Goal: Task Accomplishment & Management: Manage account settings

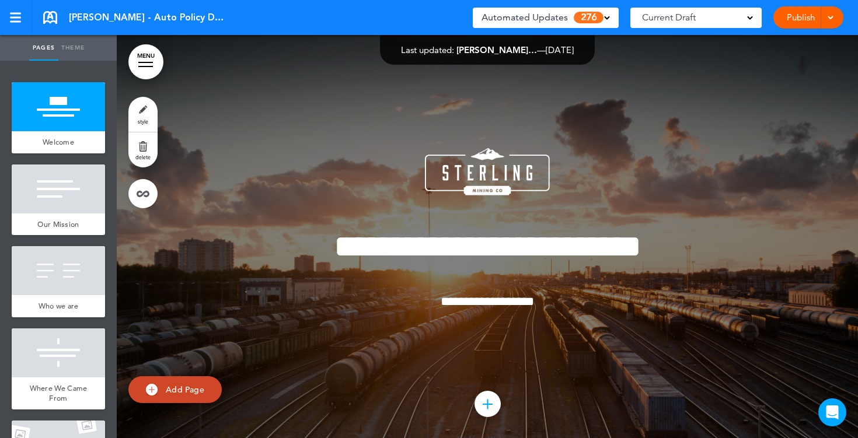
click at [744, 20] on div "Current Draft" at bounding box center [695, 18] width 131 height 20
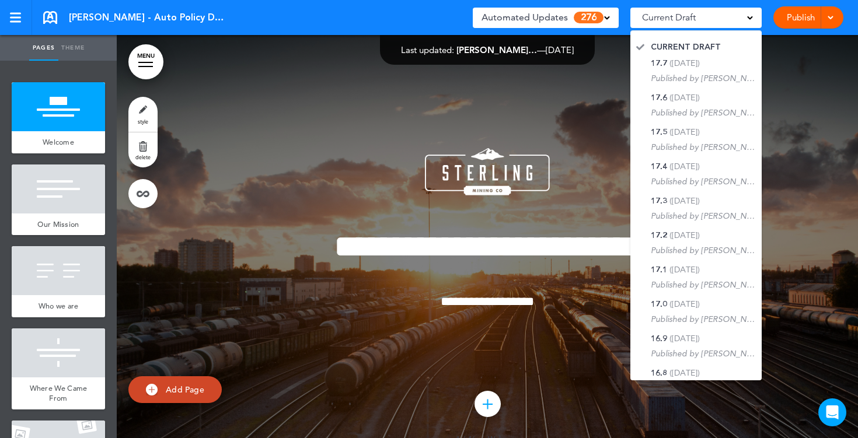
click at [775, 110] on div "**********" at bounding box center [486, 244] width 583 height 281
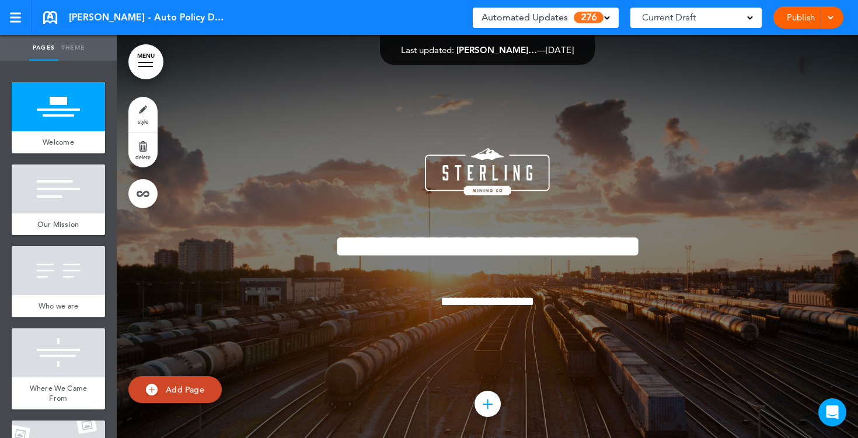
click at [605, 21] on div "Automated Updates 276" at bounding box center [545, 17] width 128 height 16
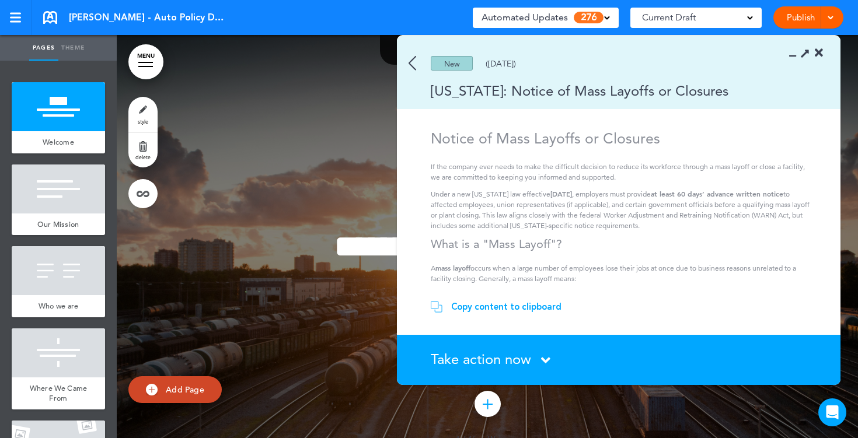
click at [410, 64] on img at bounding box center [412, 63] width 8 height 15
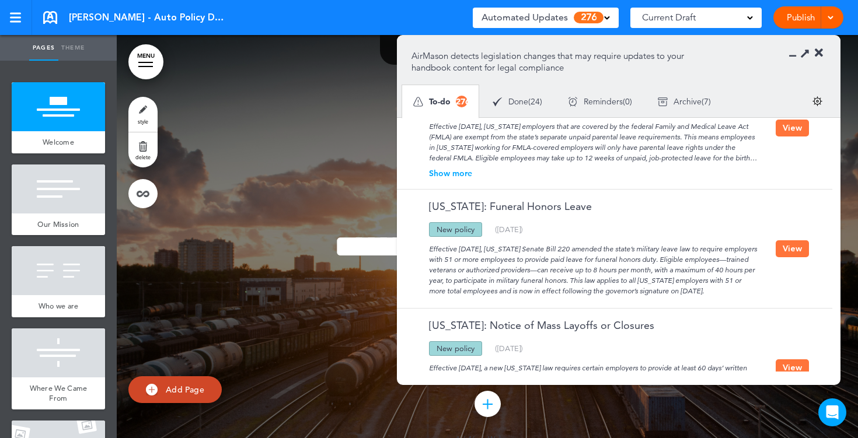
scroll to position [284, 0]
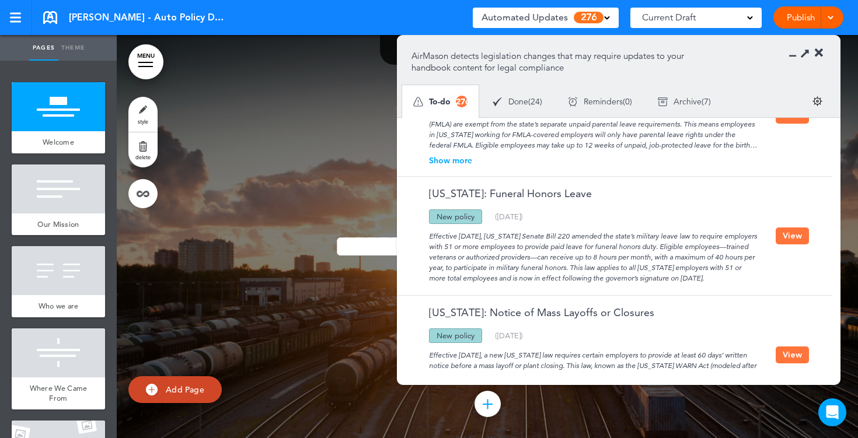
drag, startPoint x: 476, startPoint y: 219, endPoint x: 431, endPoint y: 217, distance: 45.5
click at [431, 217] on div "New policy" at bounding box center [455, 216] width 53 height 15
drag, startPoint x: 507, startPoint y: 237, endPoint x: 428, endPoint y: 239, distance: 79.4
click at [428, 239] on div "Effective August 1, 2025, Illinois Senate Bill 220 amended the state’s military…" at bounding box center [593, 254] width 364 height 60
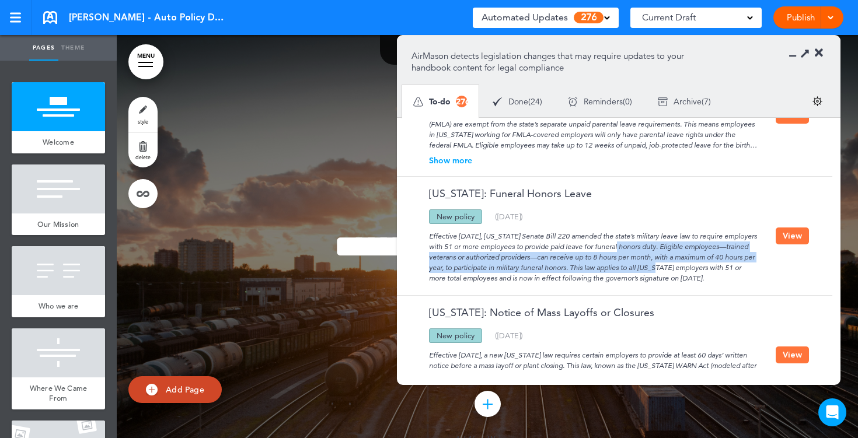
drag, startPoint x: 596, startPoint y: 247, endPoint x: 646, endPoint y: 271, distance: 54.8
click at [646, 271] on div "Effective August 1, 2025, Illinois Senate Bill 220 amended the state’s military…" at bounding box center [593, 254] width 364 height 60
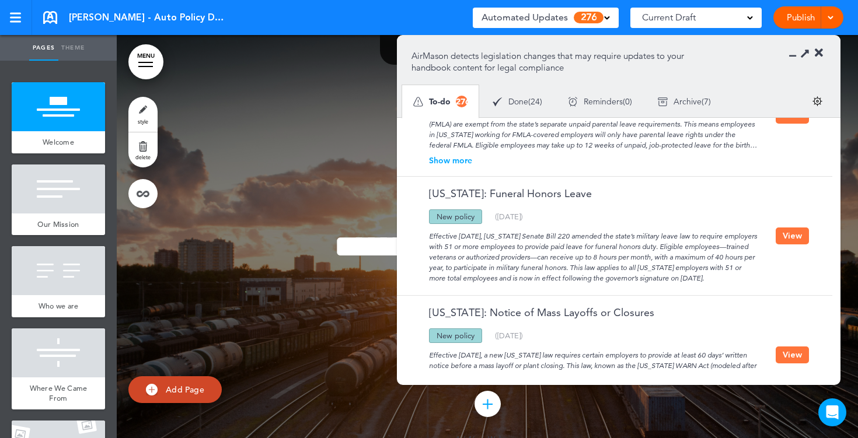
click at [664, 280] on div "Effective August 1, 2025, Illinois Senate Bill 220 amended the state’s military…" at bounding box center [593, 254] width 364 height 60
drag, startPoint x: 478, startPoint y: 244, endPoint x: 502, endPoint y: 244, distance: 23.9
click at [502, 244] on div "Effective August 1, 2025, Illinois Senate Bill 220 amended the state’s military…" at bounding box center [593, 254] width 364 height 60
click at [783, 240] on button "View" at bounding box center [791, 236] width 33 height 17
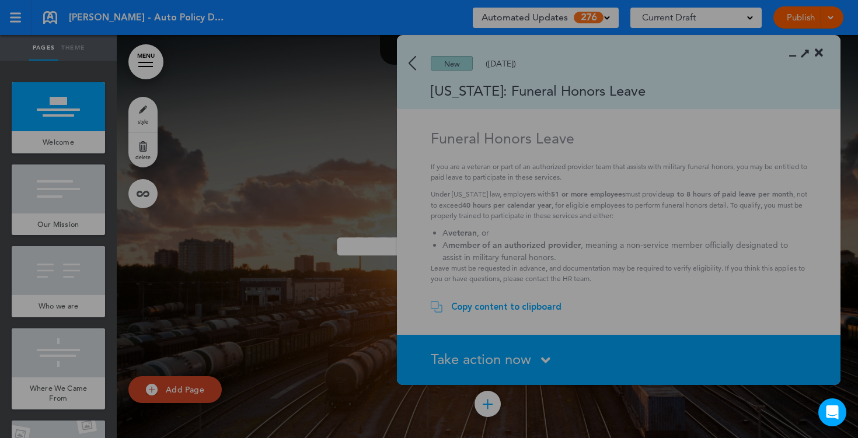
scroll to position [0, 0]
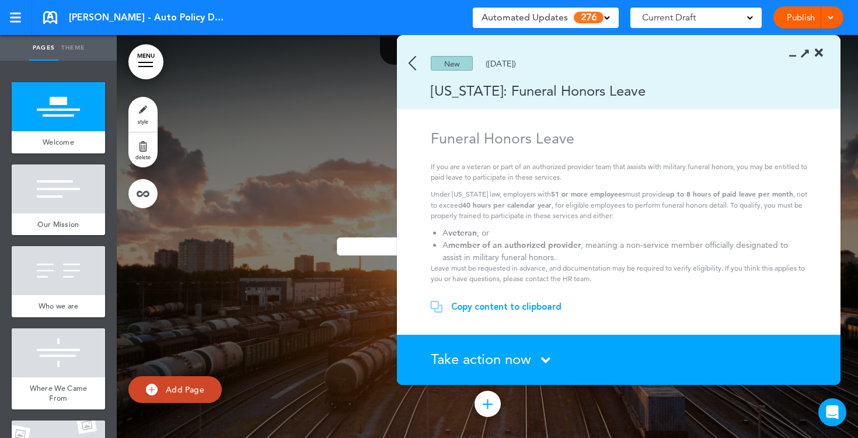
click at [494, 303] on div "Copy content to clipboard" at bounding box center [506, 307] width 110 height 12
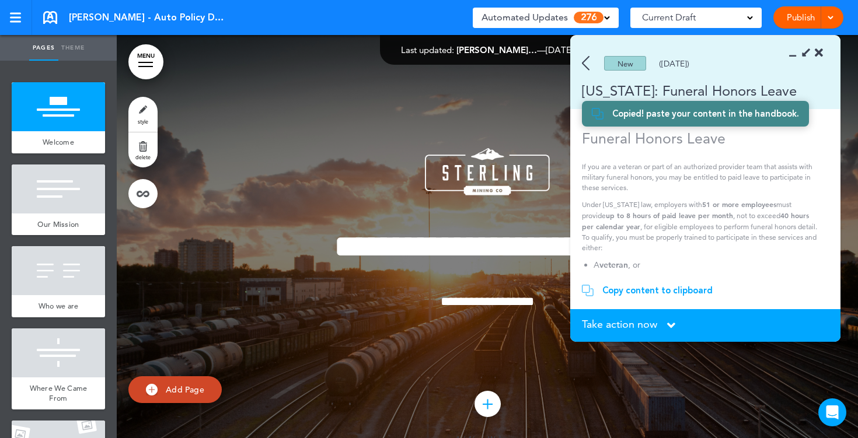
scroll to position [316, 0]
click at [819, 52] on icon at bounding box center [818, 53] width 8 height 12
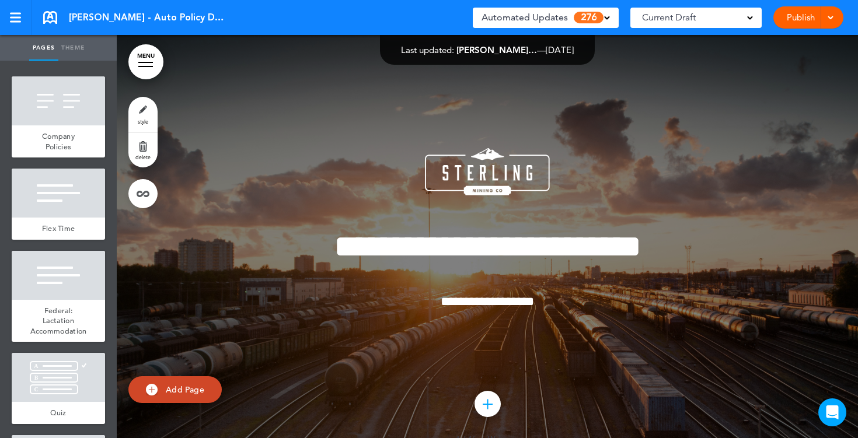
scroll to position [1029, 0]
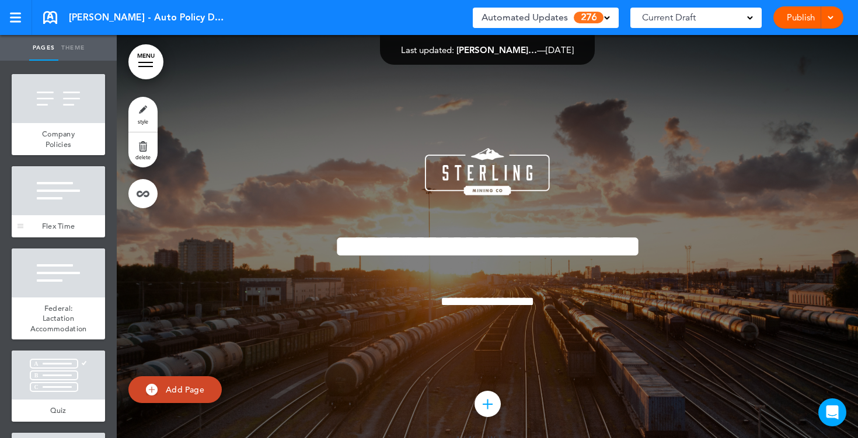
click at [60, 219] on div "Flex Time" at bounding box center [58, 226] width 93 height 22
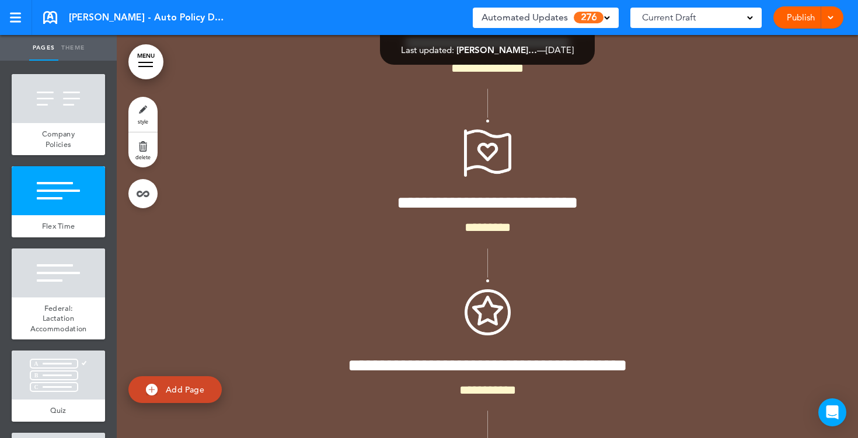
scroll to position [8199, 0]
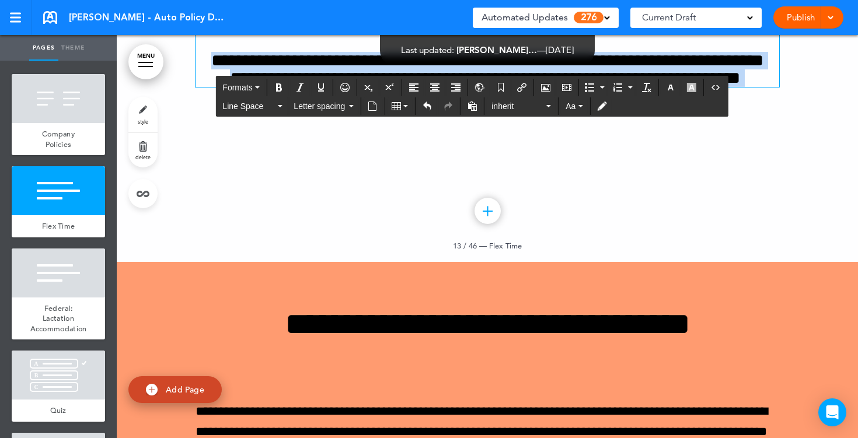
drag, startPoint x: 529, startPoint y: 282, endPoint x: 400, endPoint y: 195, distance: 155.0
click at [400, 87] on div "**********" at bounding box center [486, 39] width 583 height 96
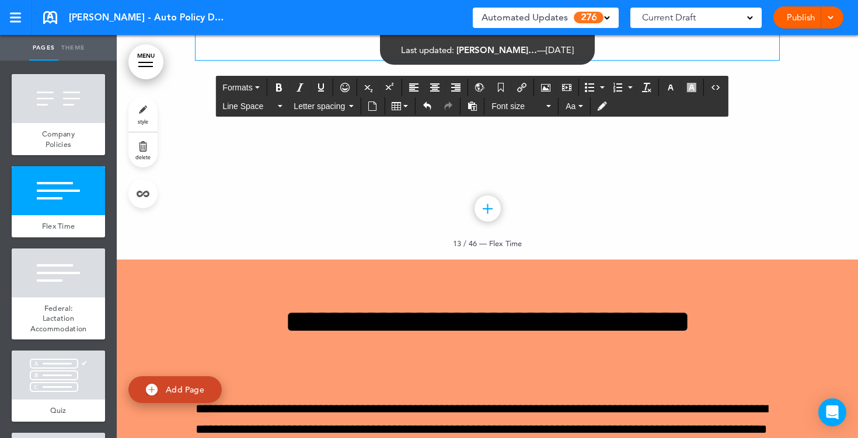
paste div
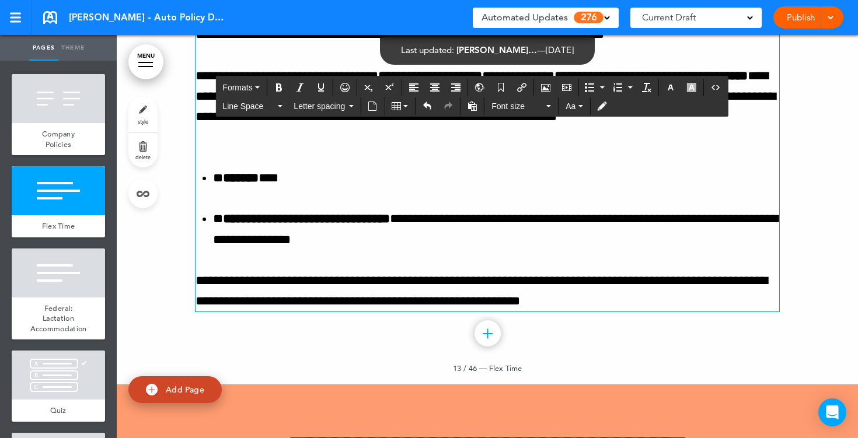
scroll to position [8150, 0]
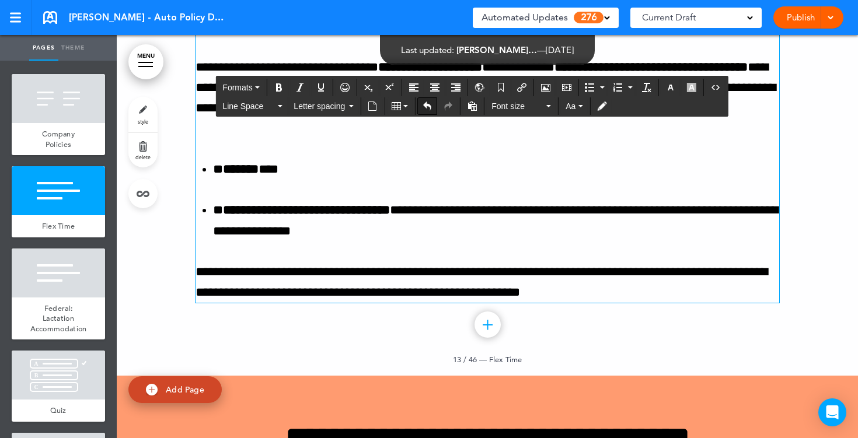
click at [423, 111] on button "Undo" at bounding box center [427, 106] width 19 height 16
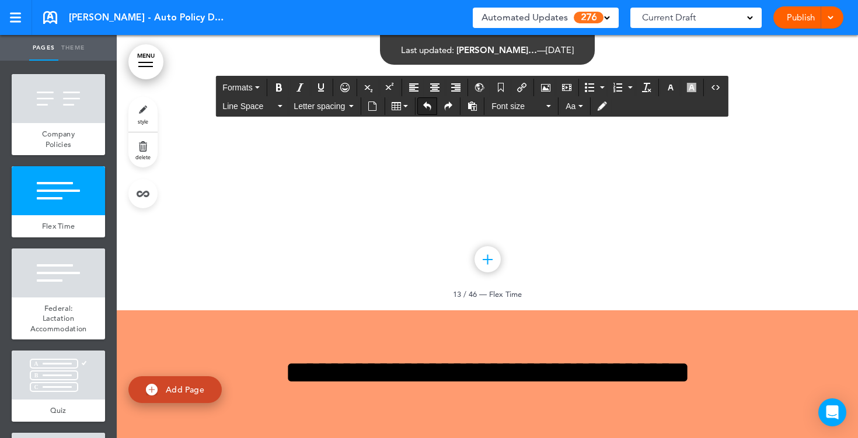
click at [423, 111] on button "Undo" at bounding box center [427, 106] width 19 height 16
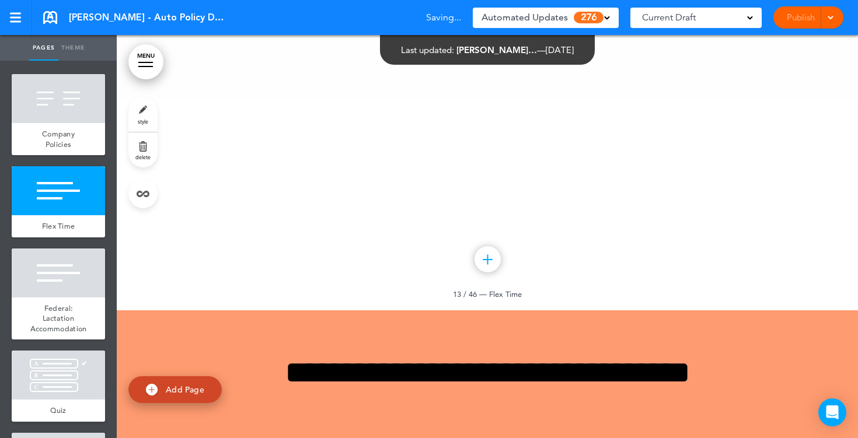
click at [136, 114] on link "style" at bounding box center [142, 114] width 29 height 35
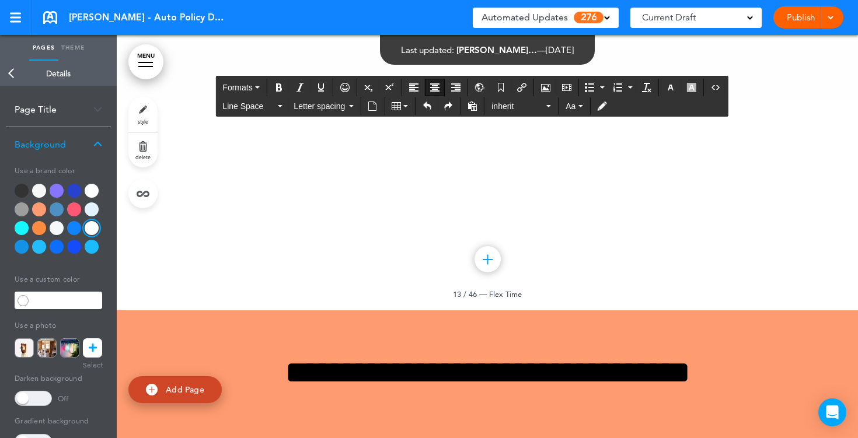
click at [537, 30] on h6 "**********" at bounding box center [486, 12] width 583 height 35
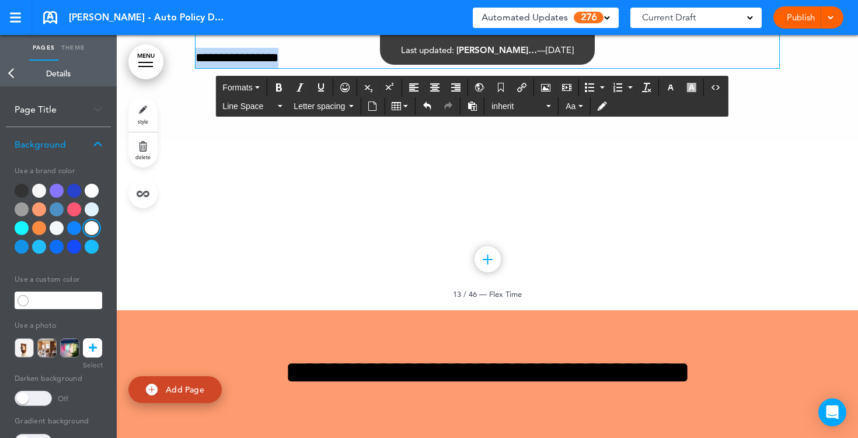
drag, startPoint x: 326, startPoint y: 270, endPoint x: 197, endPoint y: 267, distance: 129.0
click at [197, 68] on p "**********" at bounding box center [486, 58] width 583 height 20
click at [432, 91] on icon "Align center" at bounding box center [434, 87] width 9 height 9
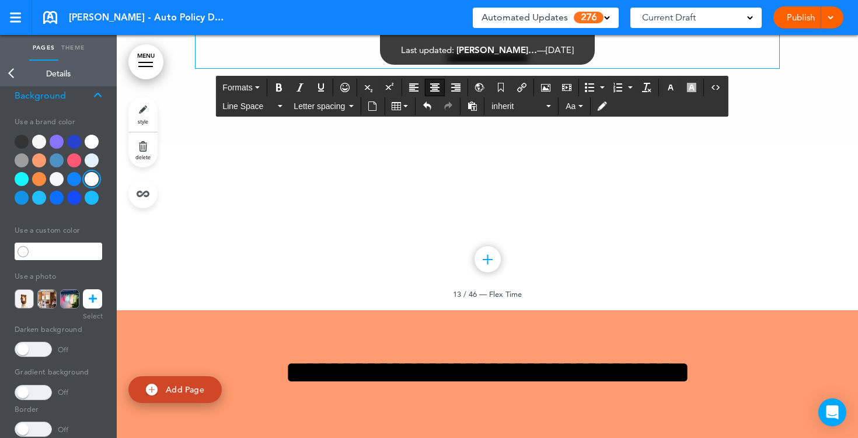
click at [37, 159] on div at bounding box center [39, 160] width 14 height 14
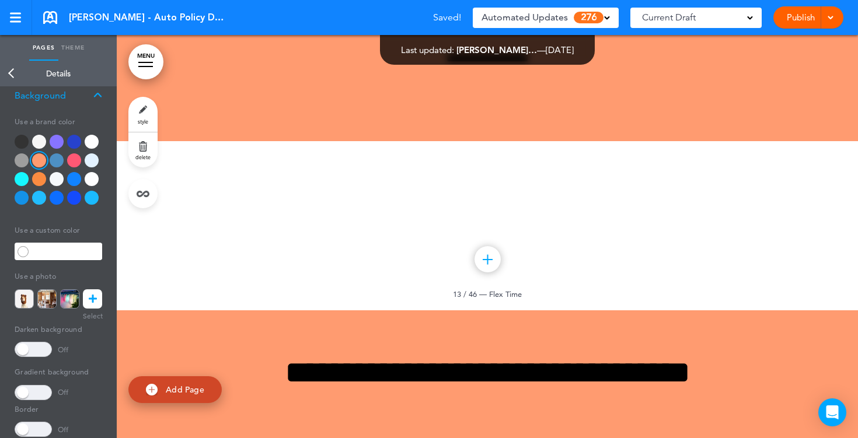
click at [23, 182] on div at bounding box center [22, 179] width 14 height 14
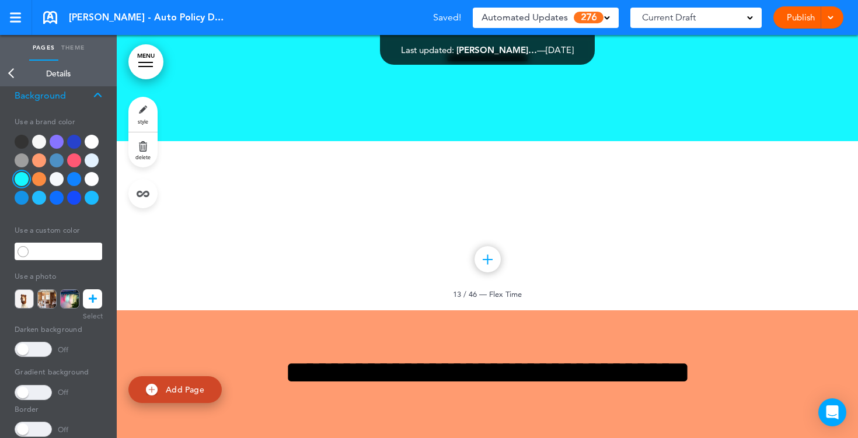
click at [73, 161] on div at bounding box center [74, 160] width 14 height 14
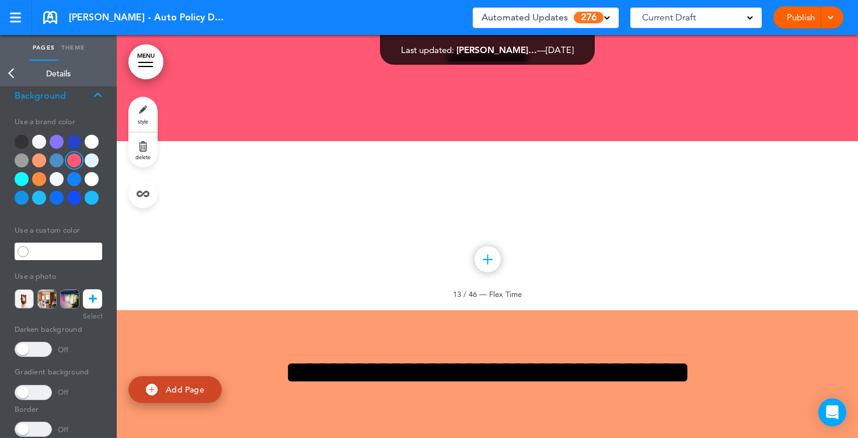
click at [91, 187] on div at bounding box center [59, 172] width 88 height 75
click at [91, 200] on div at bounding box center [92, 198] width 14 height 14
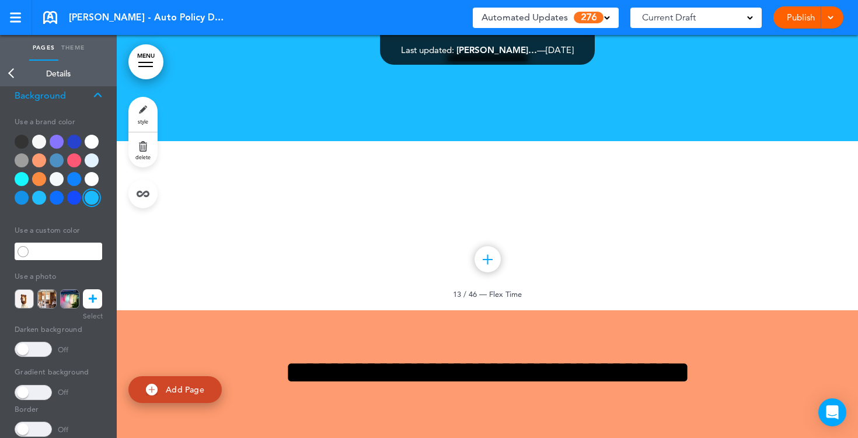
click at [94, 309] on div "**********" at bounding box center [59, 312] width 88 height 90
click at [95, 299] on icon at bounding box center [93, 298] width 8 height 19
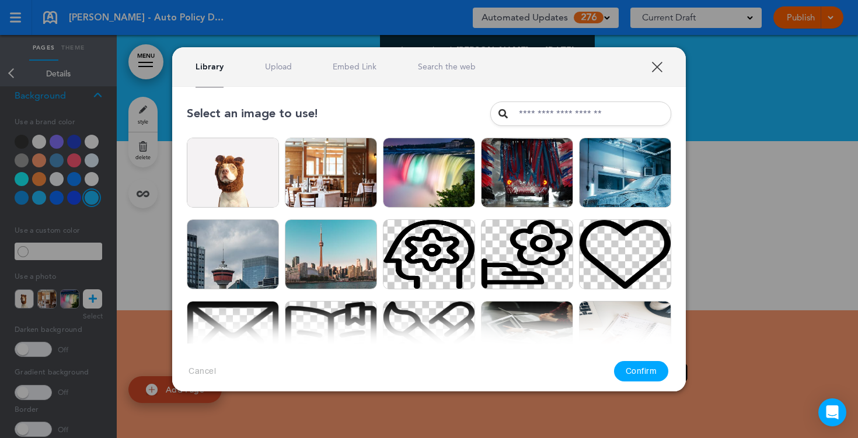
click at [438, 63] on link "Search the web" at bounding box center [447, 66] width 58 height 11
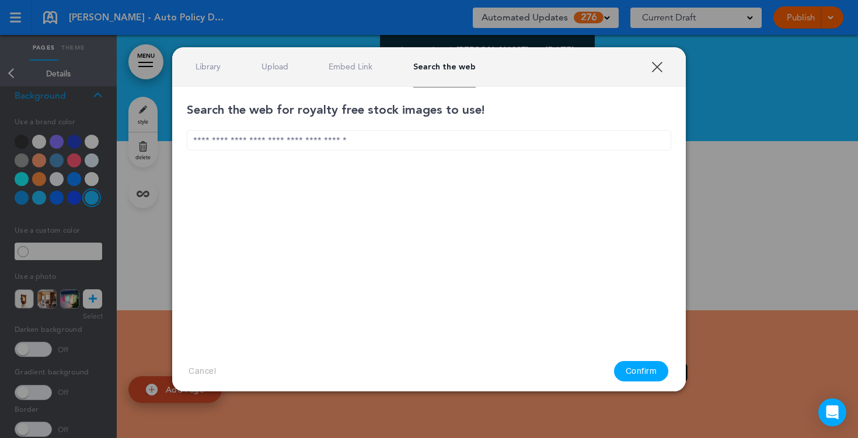
click at [341, 138] on input "text" at bounding box center [429, 140] width 484 height 20
type input "*"
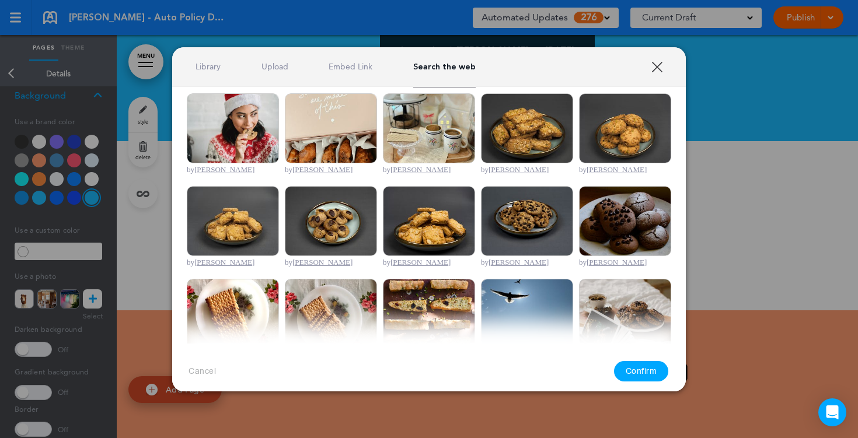
scroll to position [0, 0]
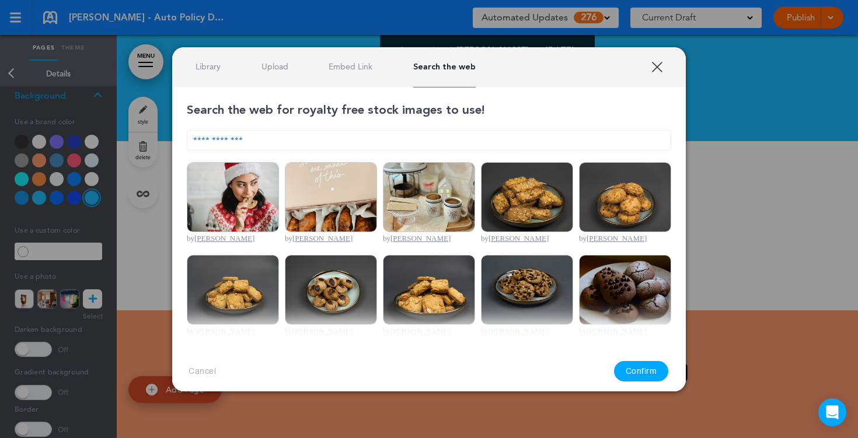
drag, startPoint x: 222, startPoint y: 139, endPoint x: 191, endPoint y: 141, distance: 31.0
click at [196, 141] on input "**********" at bounding box center [429, 140] width 484 height 20
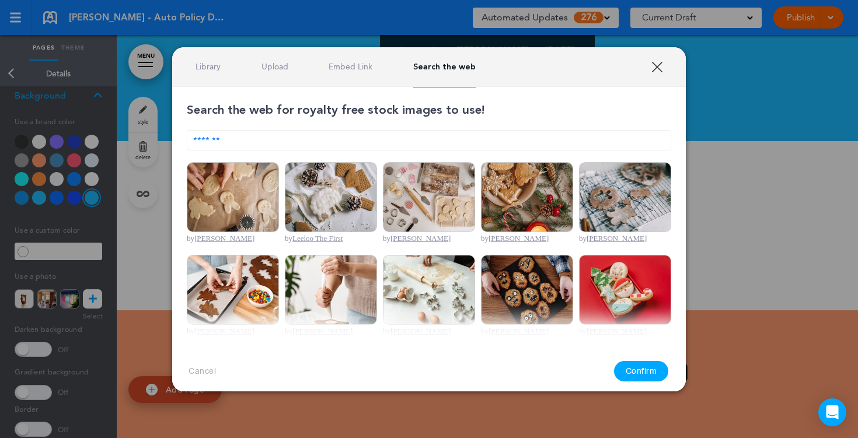
scroll to position [50, 0]
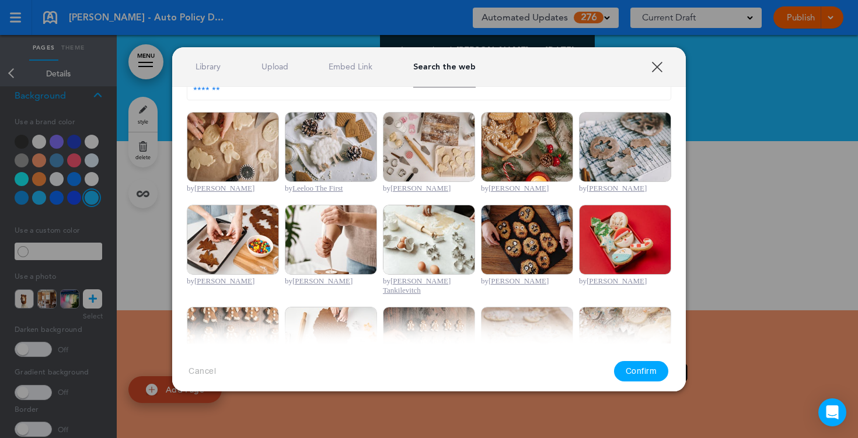
type input "*******"
click at [530, 235] on img at bounding box center [527, 240] width 92 height 70
click at [644, 378] on button "Confirm" at bounding box center [641, 371] width 55 height 20
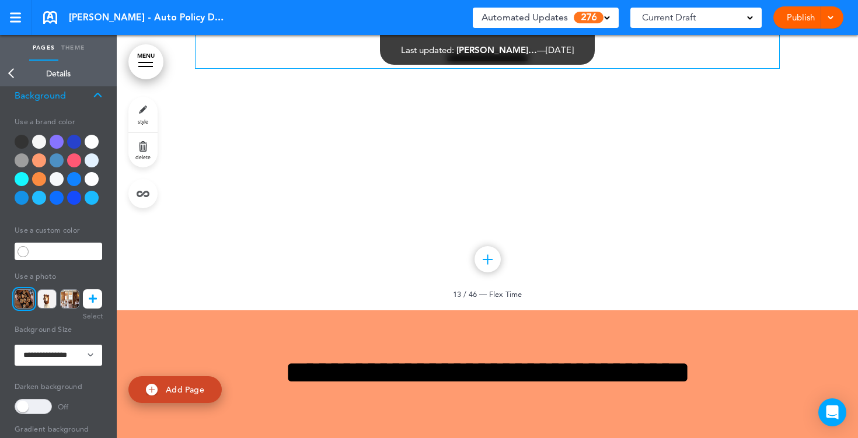
scroll to position [8142, 0]
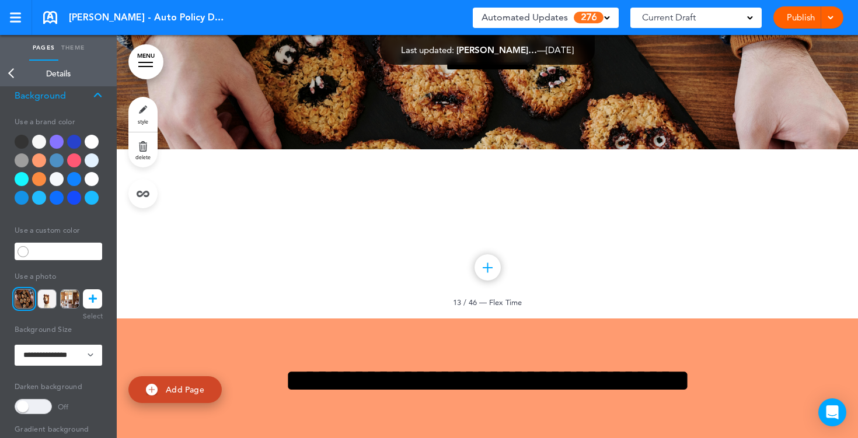
click at [25, 300] on img at bounding box center [24, 298] width 19 height 19
click at [44, 302] on img at bounding box center [46, 298] width 19 height 19
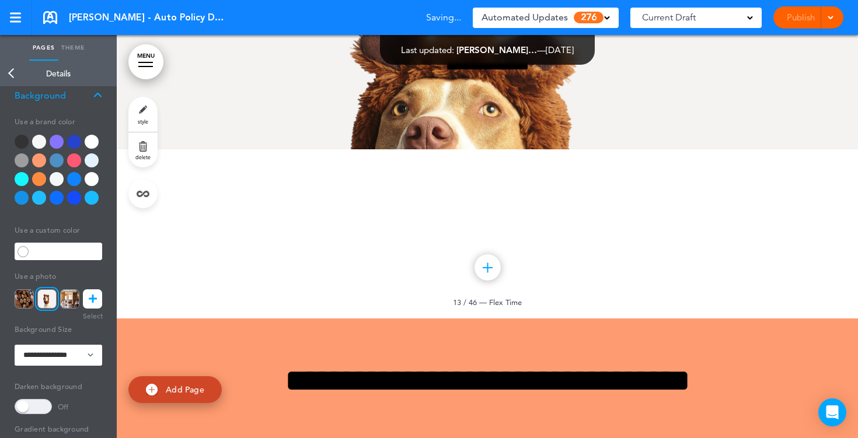
click at [99, 299] on link at bounding box center [92, 298] width 19 height 19
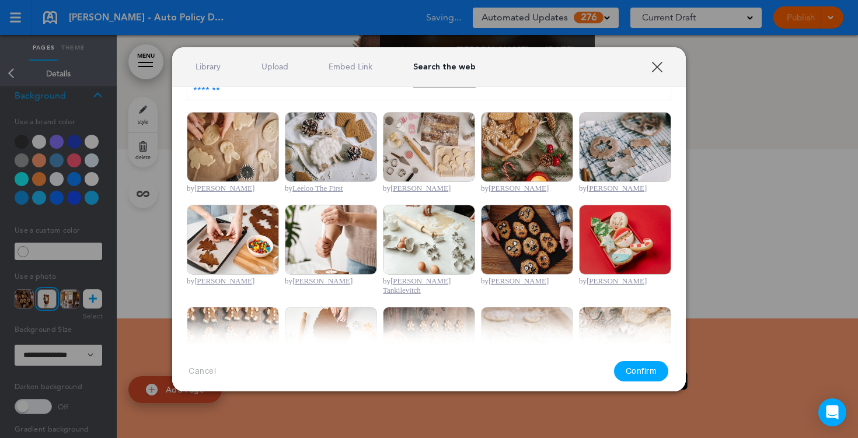
click at [211, 68] on link "Library" at bounding box center [207, 66] width 25 height 11
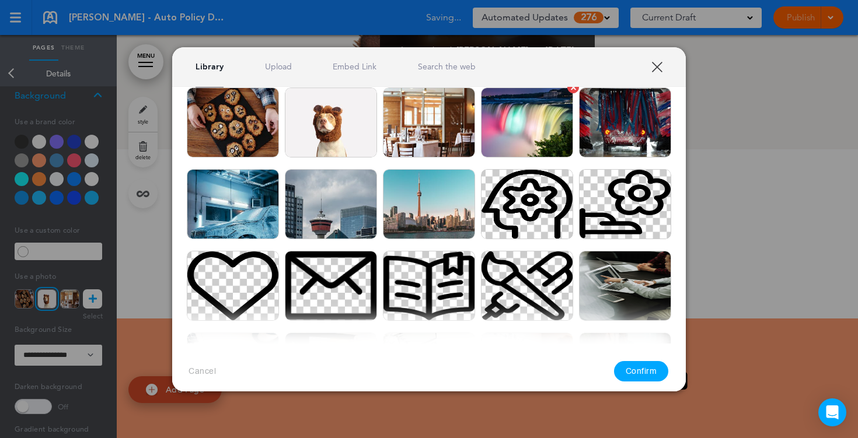
click at [533, 127] on img at bounding box center [527, 123] width 92 height 70
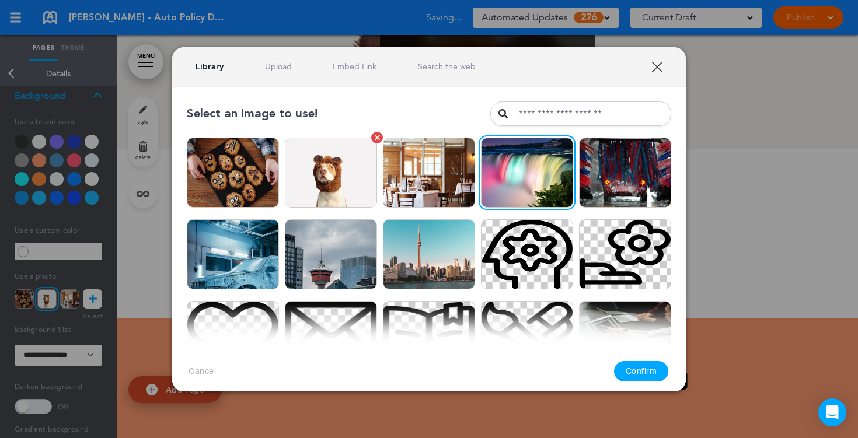
click at [347, 177] on img at bounding box center [331, 173] width 92 height 70
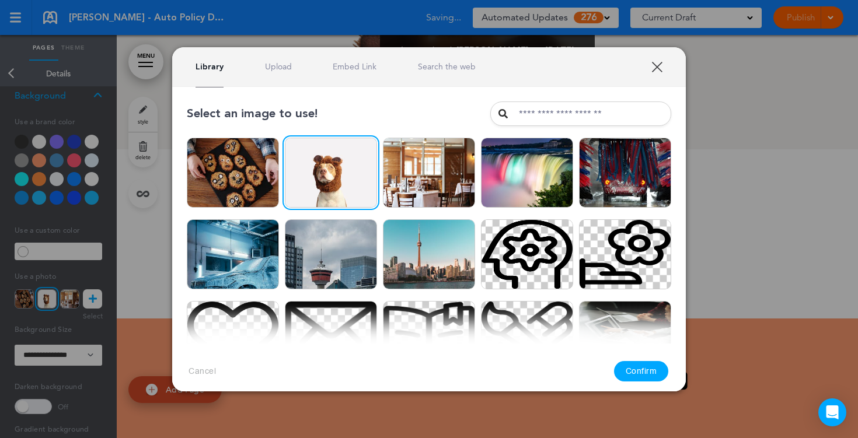
click at [638, 372] on button "Confirm" at bounding box center [641, 371] width 55 height 20
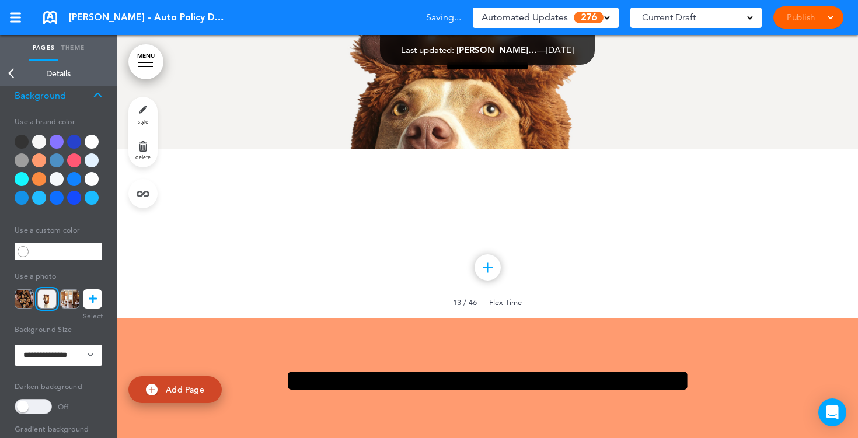
click at [38, 405] on span at bounding box center [33, 406] width 37 height 15
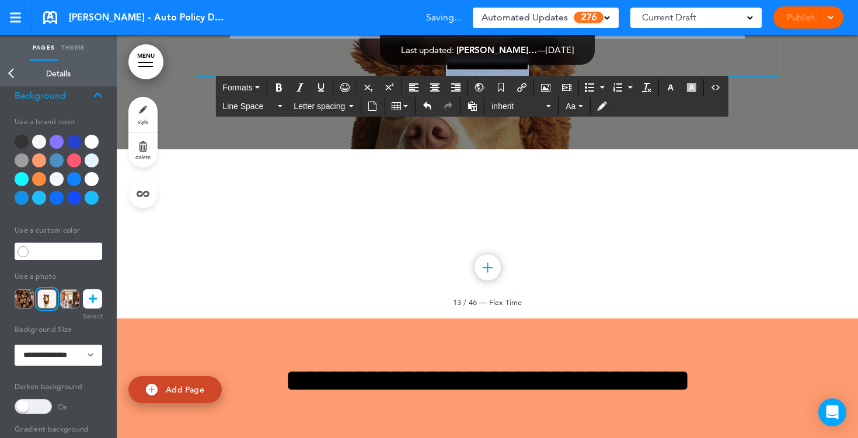
drag, startPoint x: 611, startPoint y: 278, endPoint x: 457, endPoint y: 130, distance: 214.1
click at [362, 76] on div "**********" at bounding box center [486, 9] width 583 height 134
click at [673, 93] on button "button" at bounding box center [670, 87] width 19 height 16
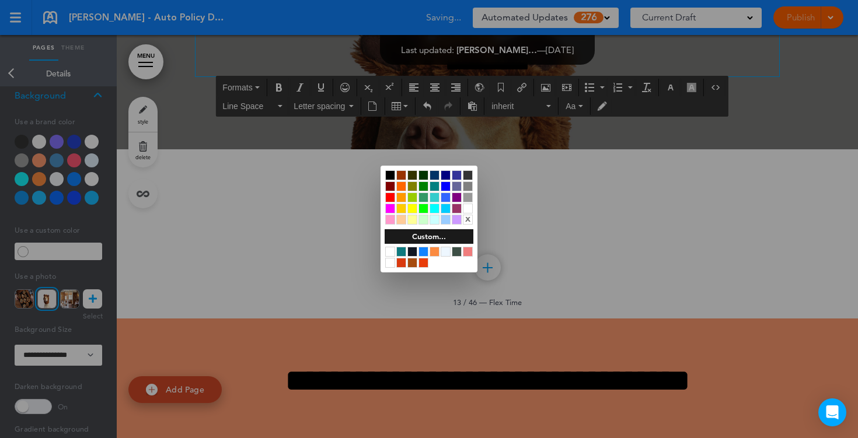
click at [466, 208] on div at bounding box center [468, 209] width 10 height 10
click at [631, 291] on div at bounding box center [429, 219] width 858 height 438
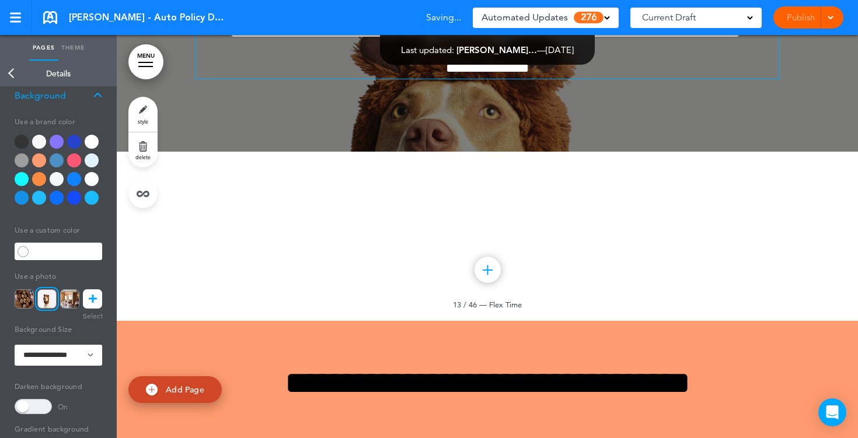
scroll to position [8141, 0]
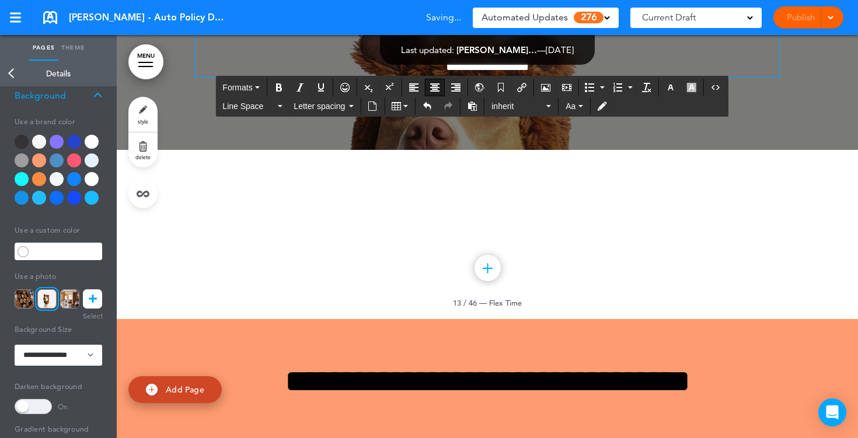
click at [523, 39] on h6 "**********" at bounding box center [486, 21] width 583 height 35
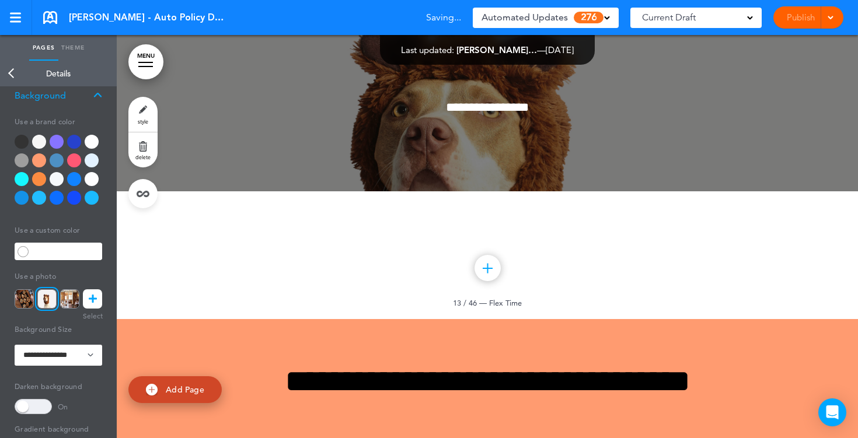
click at [791, 15] on div "Publish Publish Preview Draft" at bounding box center [808, 17] width 70 height 22
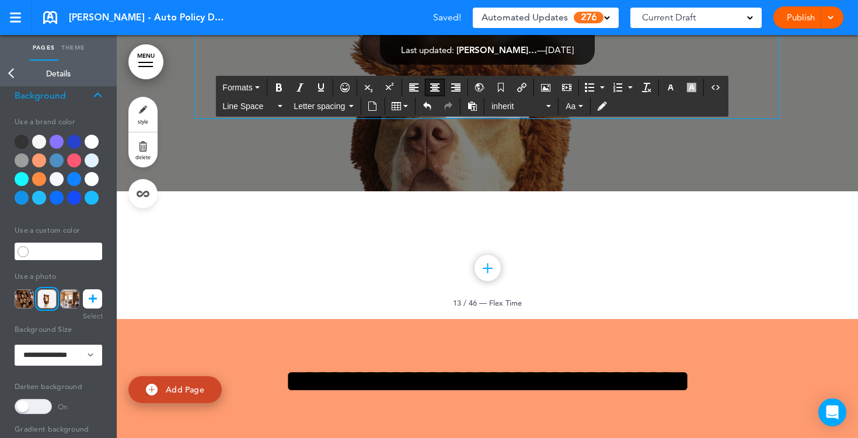
drag, startPoint x: 548, startPoint y: 320, endPoint x: 398, endPoint y: 320, distance: 149.9
click at [398, 118] on p "**********" at bounding box center [486, 107] width 583 height 20
click at [498, 77] on p at bounding box center [486, 67] width 583 height 20
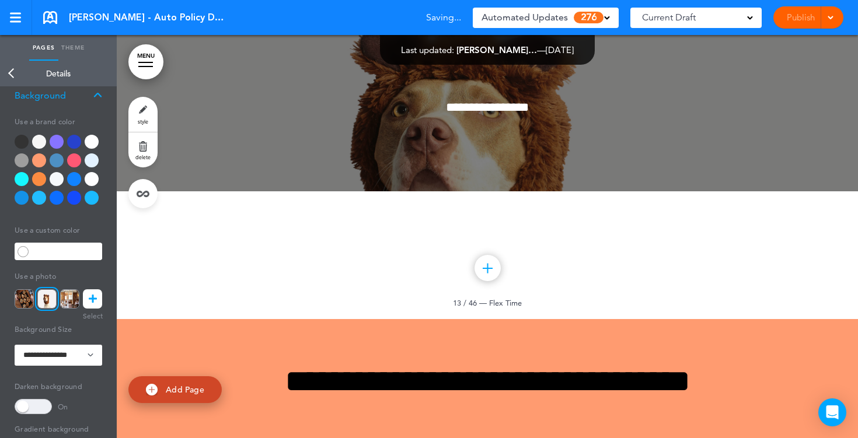
click at [793, 17] on div "Publish Publish Preview Draft" at bounding box center [808, 17] width 70 height 22
click at [793, 17] on link "Publish" at bounding box center [800, 17] width 37 height 22
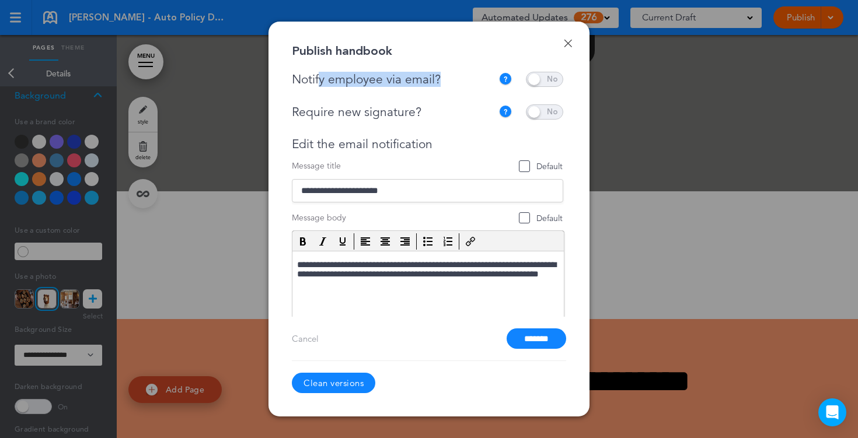
drag, startPoint x: 444, startPoint y: 80, endPoint x: 318, endPoint y: 78, distance: 126.0
click at [318, 78] on div "Notify employee via email?" at bounding box center [395, 79] width 207 height 15
click at [545, 81] on span at bounding box center [544, 79] width 37 height 15
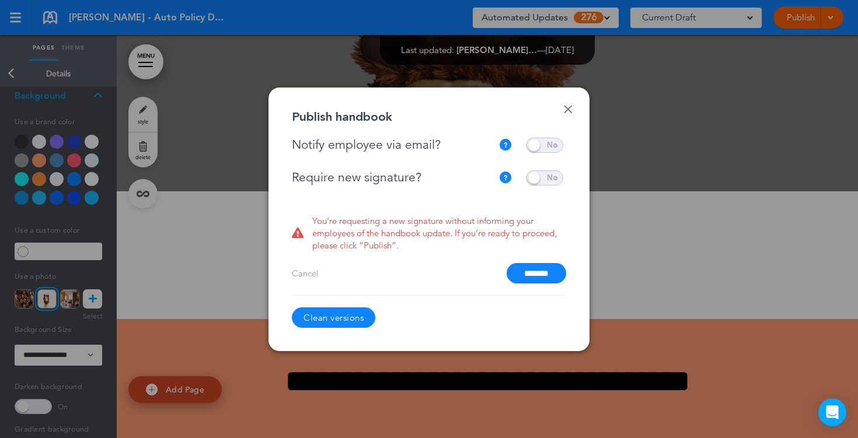
click at [538, 144] on span at bounding box center [544, 145] width 37 height 15
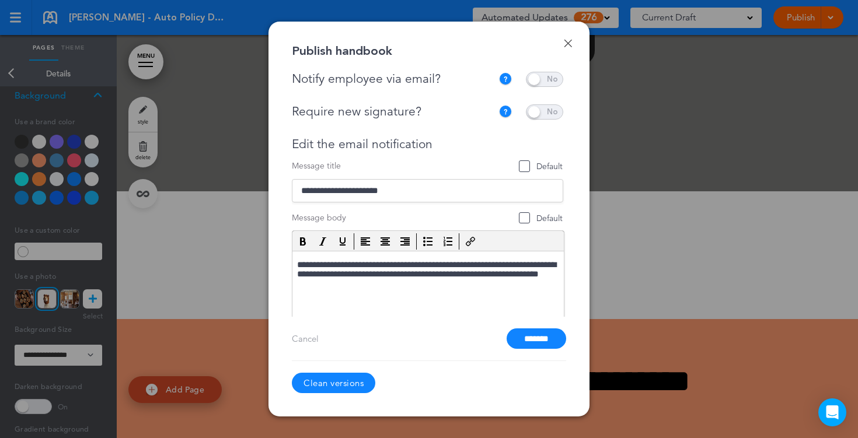
click at [543, 116] on span at bounding box center [544, 111] width 37 height 15
click at [541, 113] on span at bounding box center [544, 111] width 37 height 15
drag, startPoint x: 436, startPoint y: 149, endPoint x: 289, endPoint y: 144, distance: 147.1
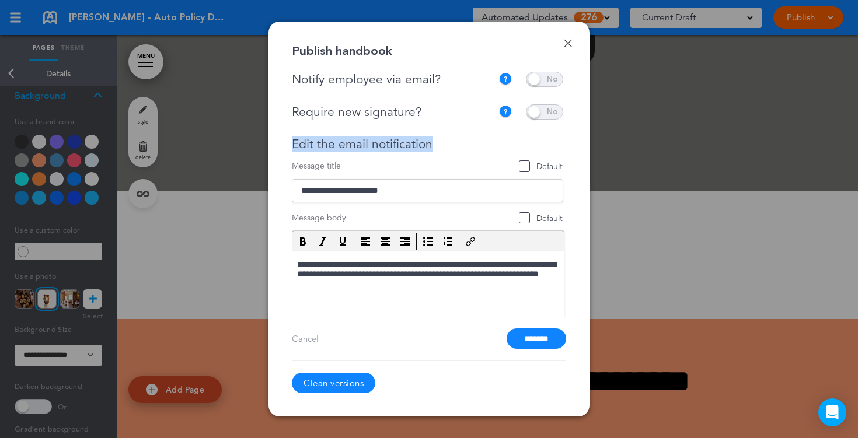
click at [289, 144] on div "Done Publish handbook Notify employee via email? If this handbook is ready to v…" at bounding box center [428, 219] width 321 height 395
click at [526, 337] on input "*******" at bounding box center [536, 338] width 60 height 20
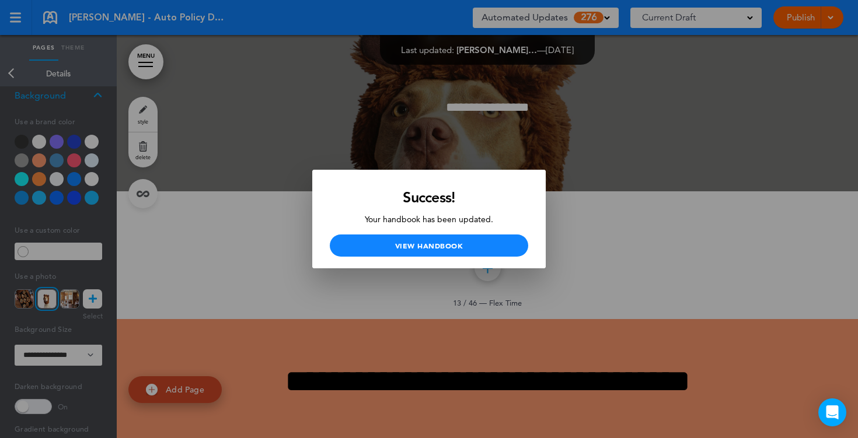
click at [279, 205] on div at bounding box center [429, 219] width 858 height 438
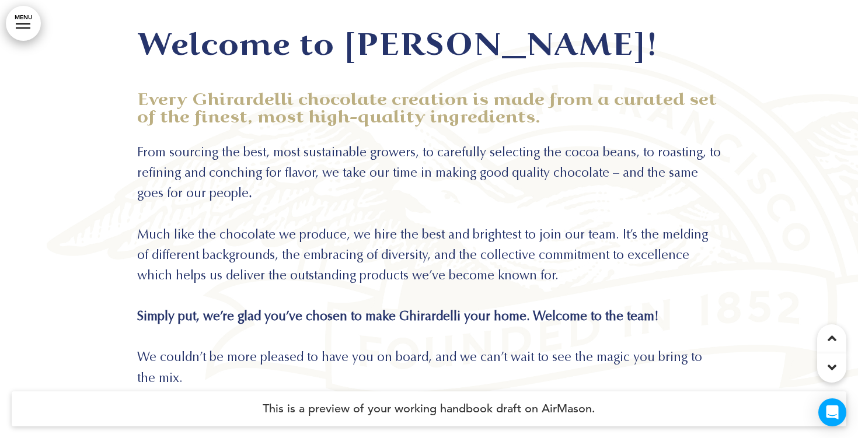
scroll to position [1347, 0]
